Goal: Task Accomplishment & Management: Manage account settings

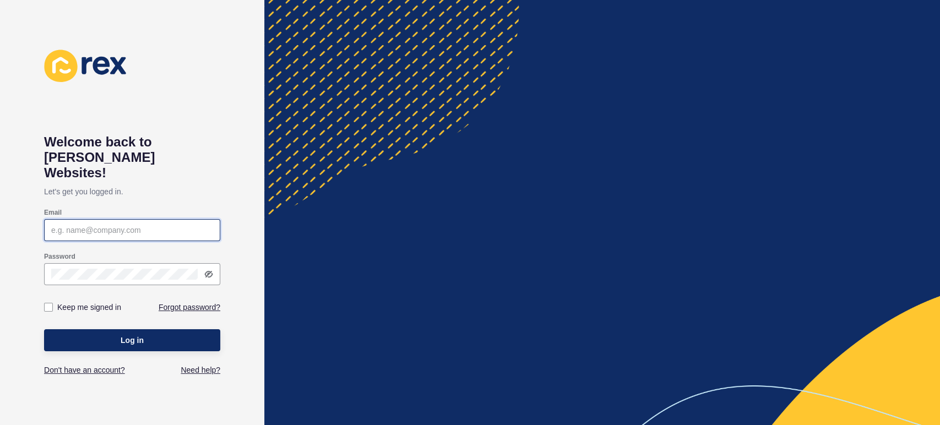
click at [77, 225] on input "Email" at bounding box center [132, 230] width 162 height 11
type input "josh.smith@spartners.com.au"
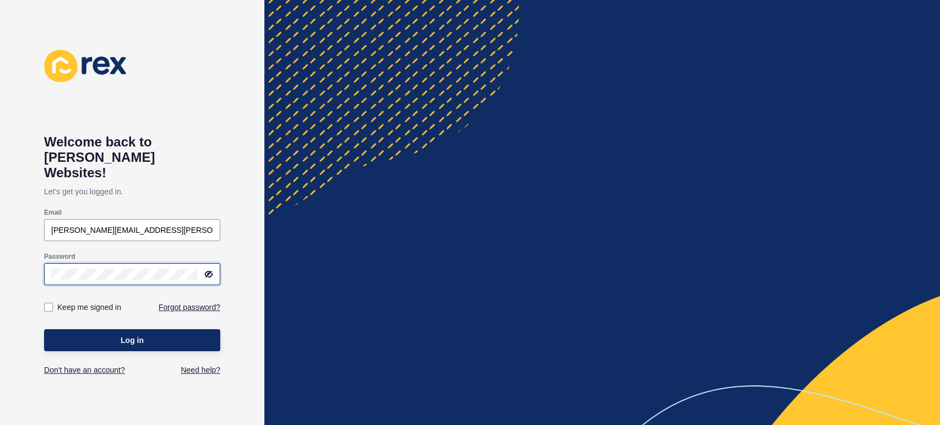
click at [44, 329] on button "Log in" at bounding box center [132, 340] width 176 height 22
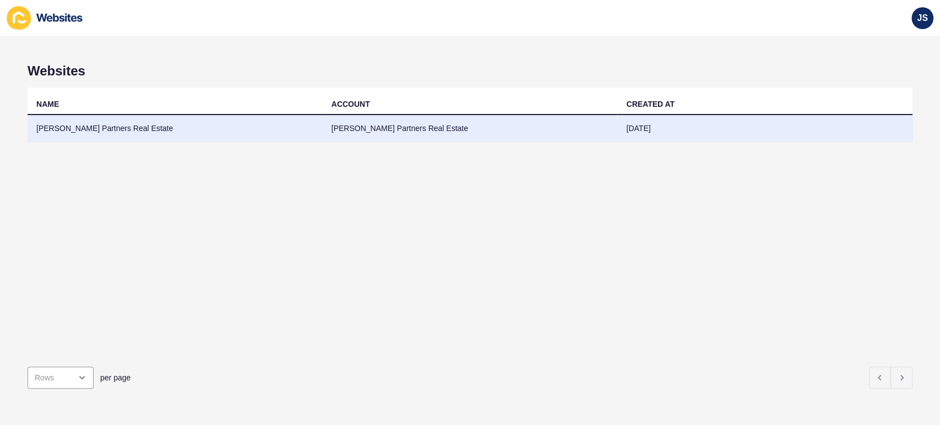
click at [396, 126] on td "Smith Partners Real Estate" at bounding box center [470, 128] width 295 height 27
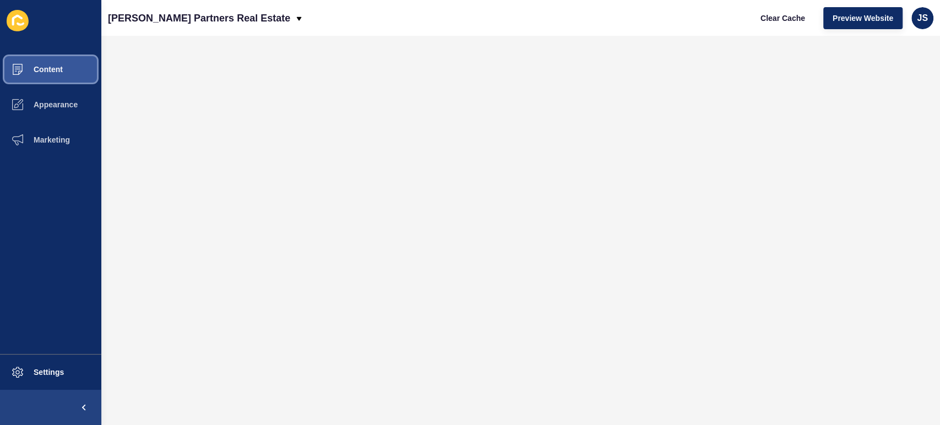
click at [64, 78] on button "Content" at bounding box center [50, 69] width 101 height 35
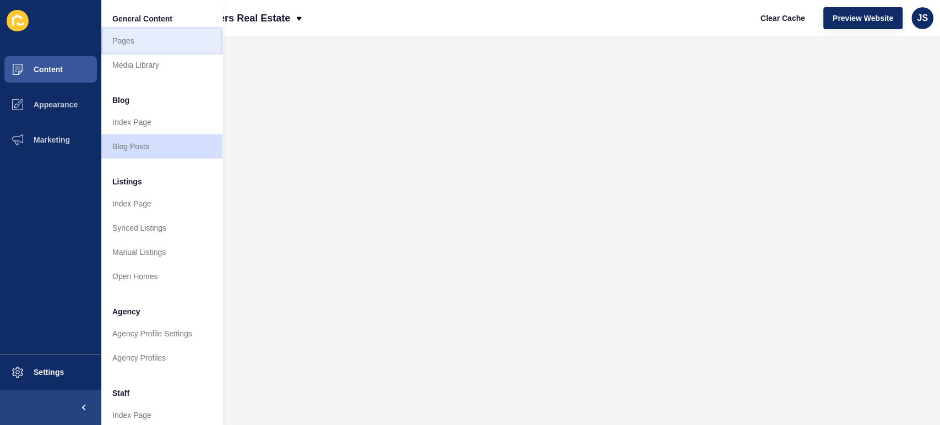
click at [139, 37] on link "Pages" at bounding box center [161, 41] width 121 height 24
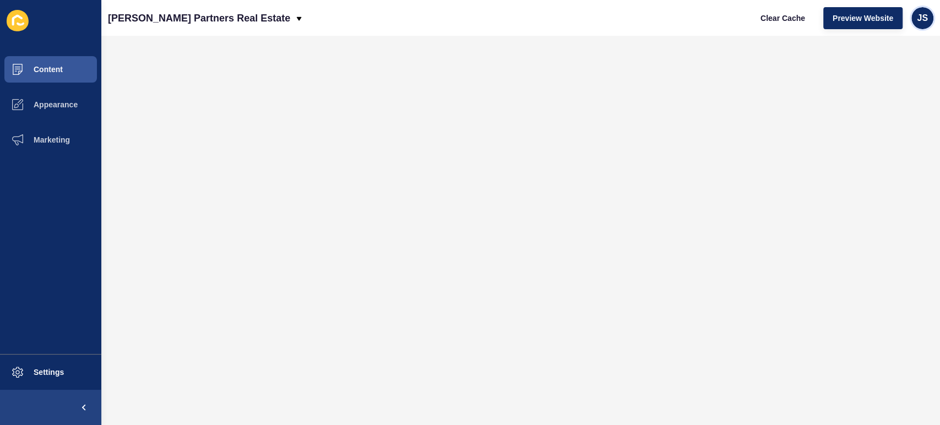
click at [917, 14] on span "JS" at bounding box center [922, 18] width 11 height 11
click at [882, 95] on link "Logout" at bounding box center [896, 92] width 81 height 24
